Goal: Check status: Verify the current state of an ongoing process or item

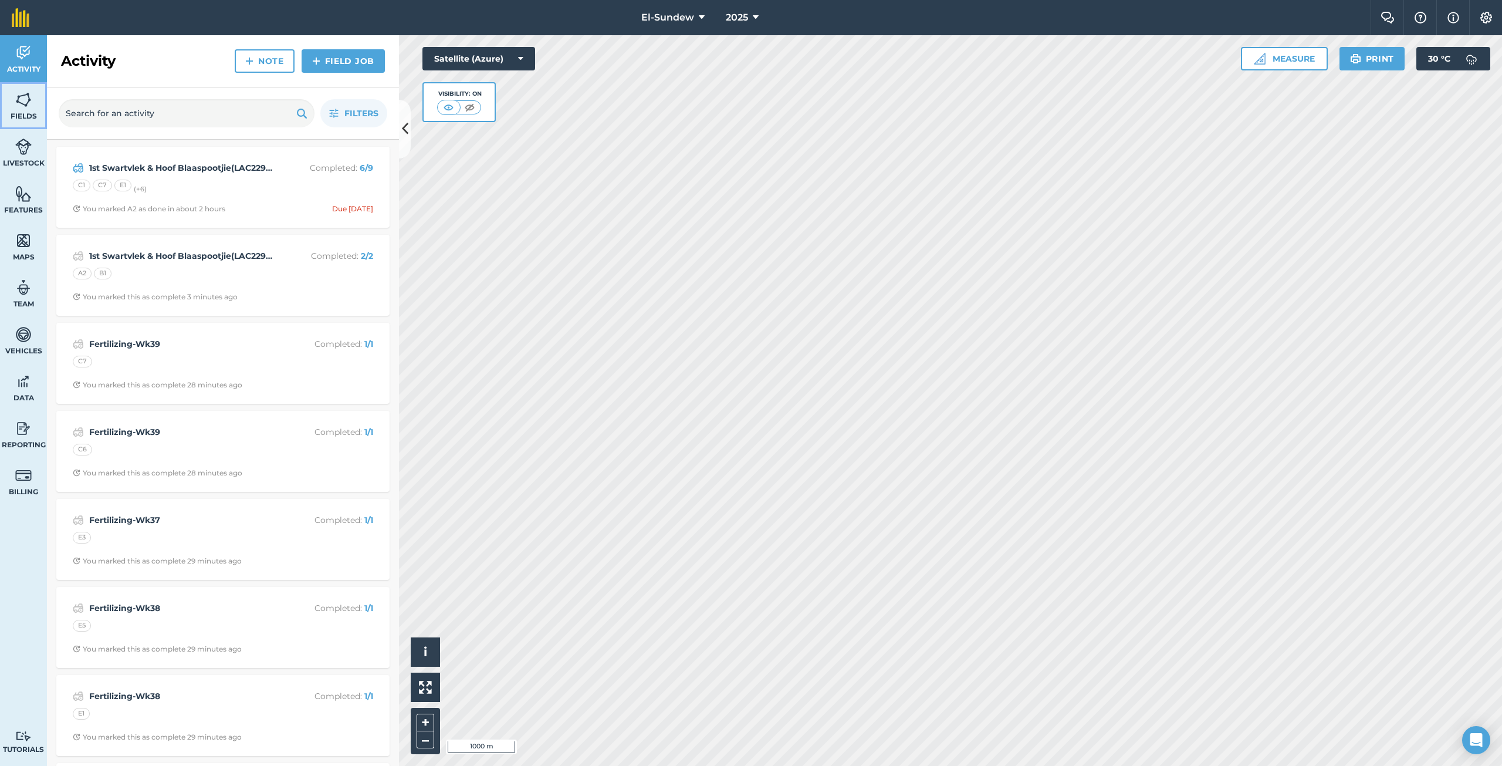
click at [33, 107] on link "Fields" at bounding box center [23, 105] width 47 height 47
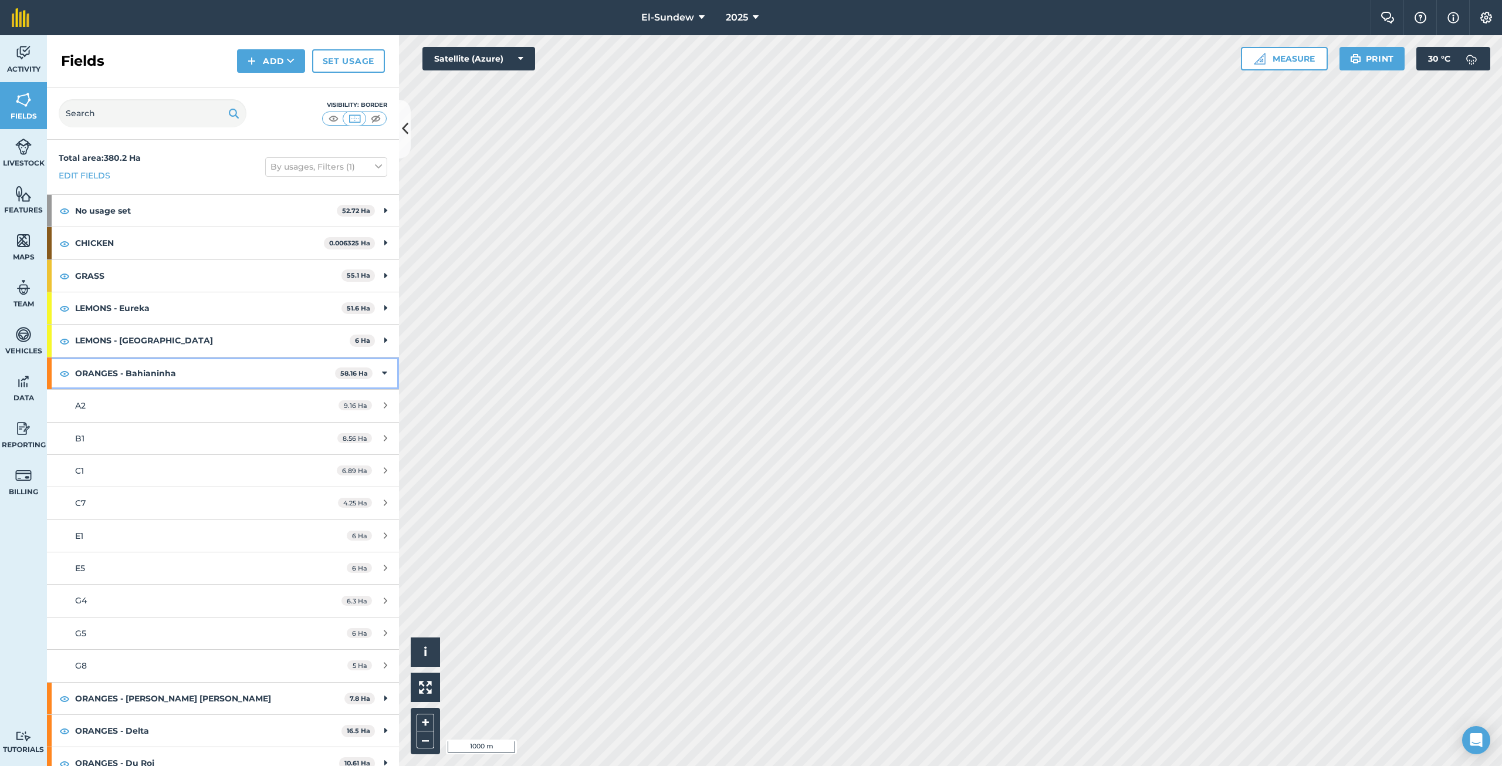
click at [261, 363] on strong "ORANGES - Bahianinha" at bounding box center [205, 373] width 260 height 32
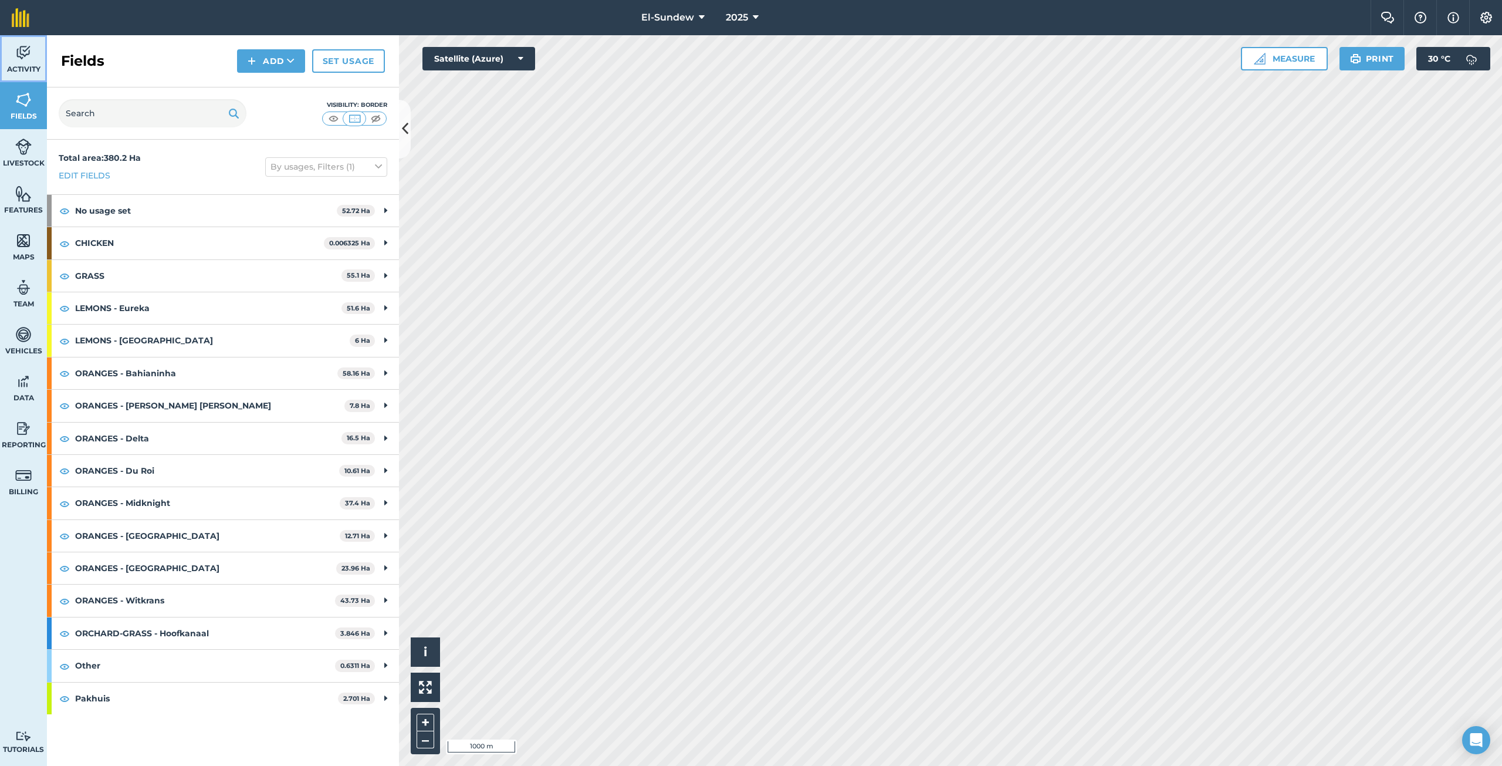
click at [28, 66] on span "Activity" at bounding box center [23, 69] width 47 height 9
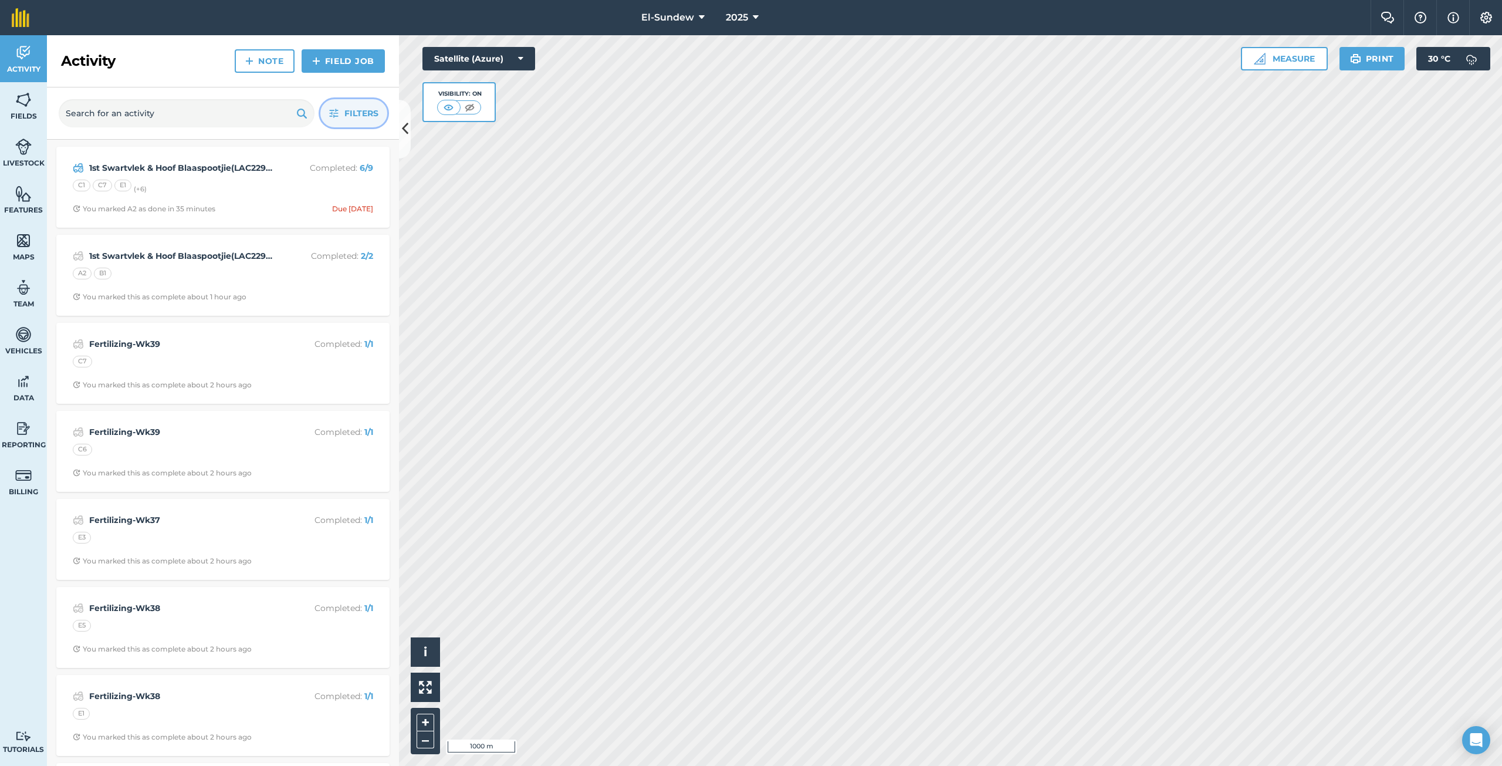
click at [329, 116] on icon "button" at bounding box center [333, 113] width 9 height 9
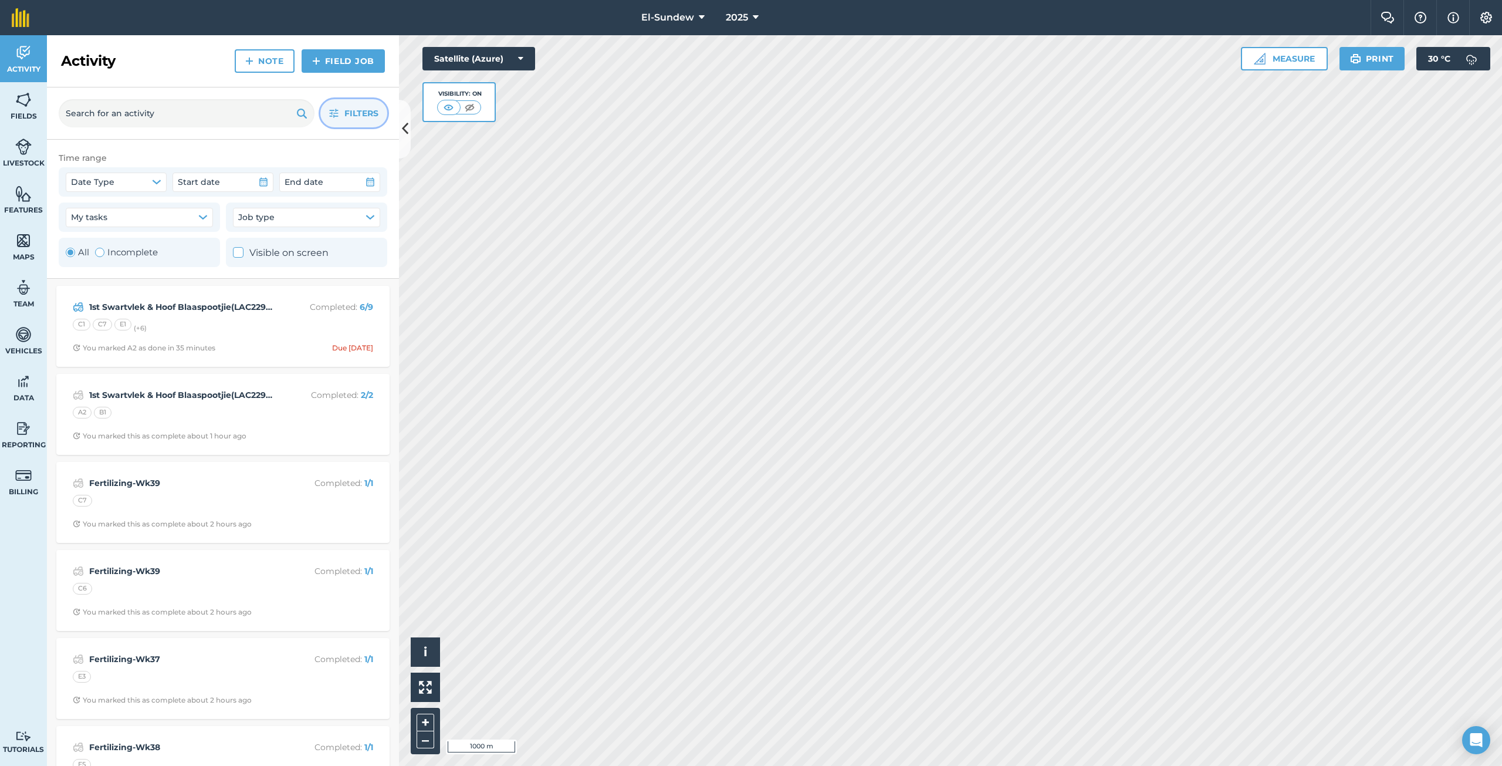
click at [113, 249] on label "Incomplete" at bounding box center [126, 252] width 63 height 14
radio input "false"
radio input "true"
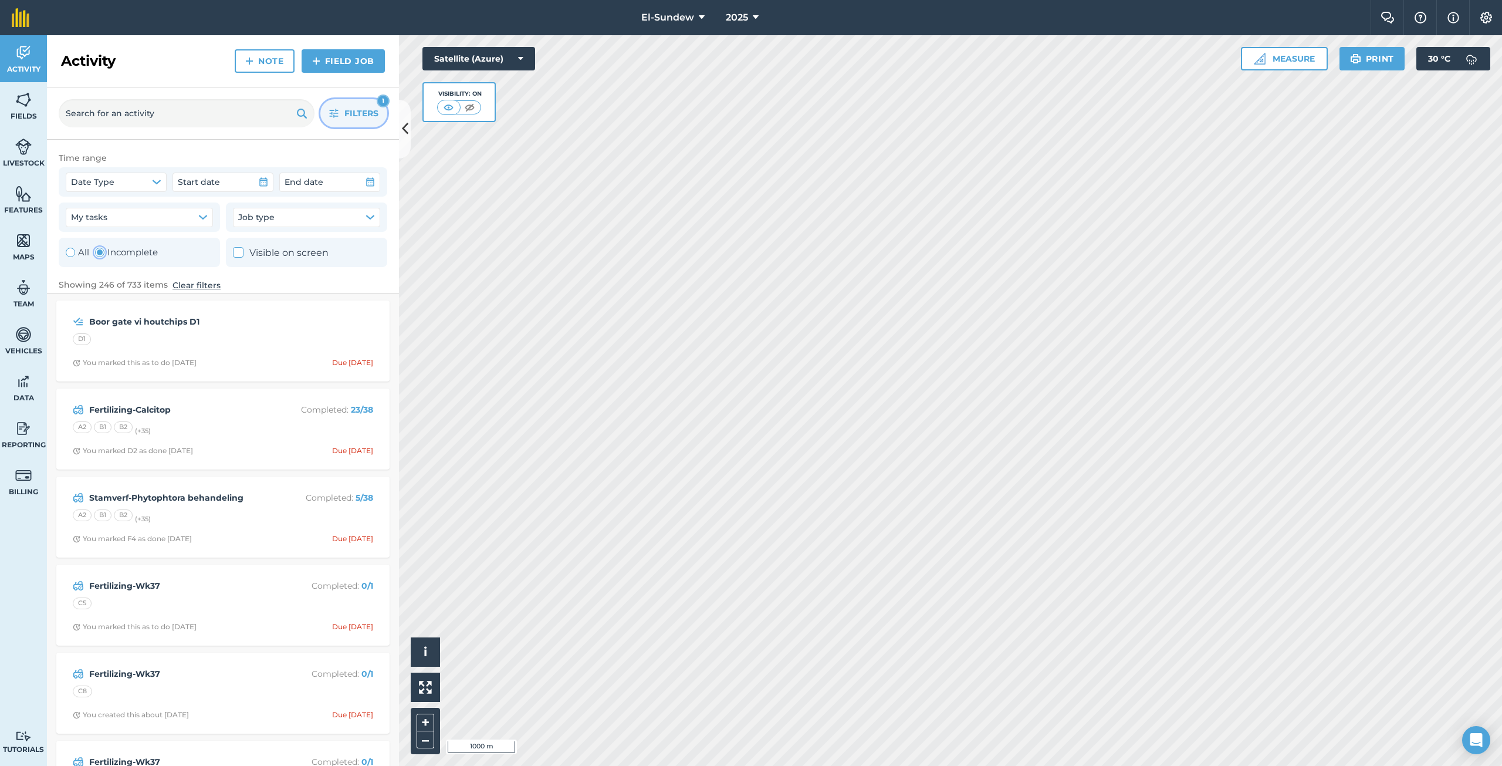
click at [334, 114] on icon "button" at bounding box center [333, 113] width 9 height 9
